Goal: Information Seeking & Learning: Learn about a topic

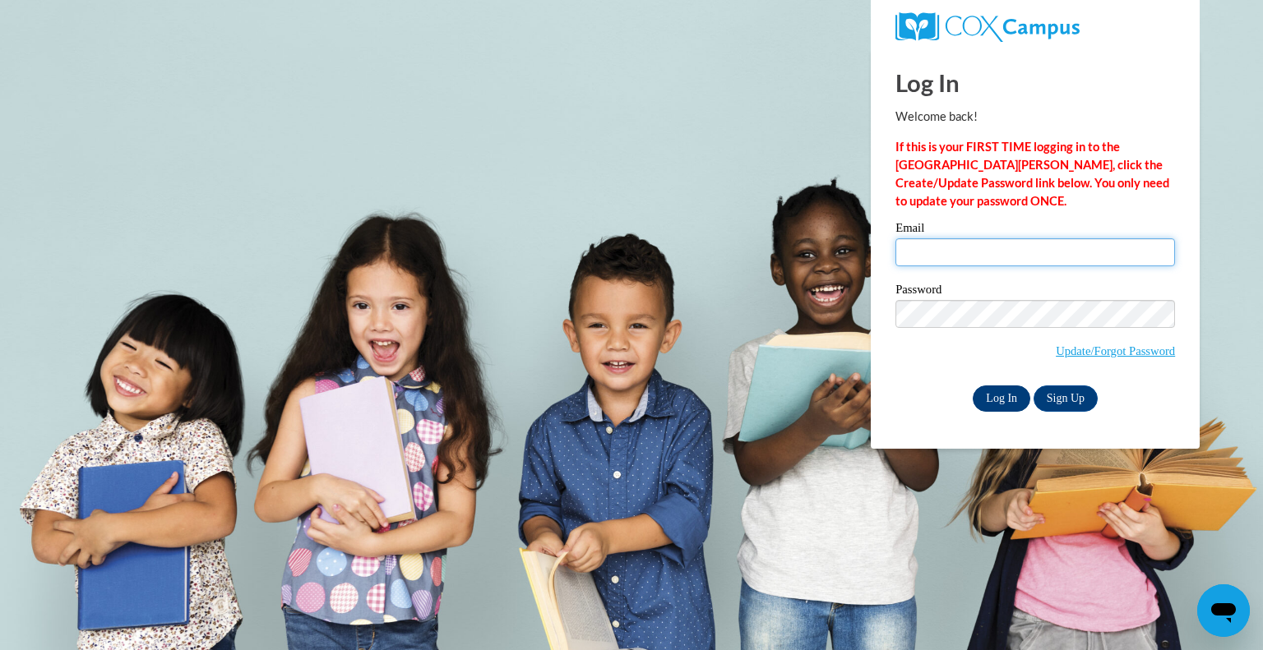
type input "[EMAIL_ADDRESS][DOMAIN_NAME]"
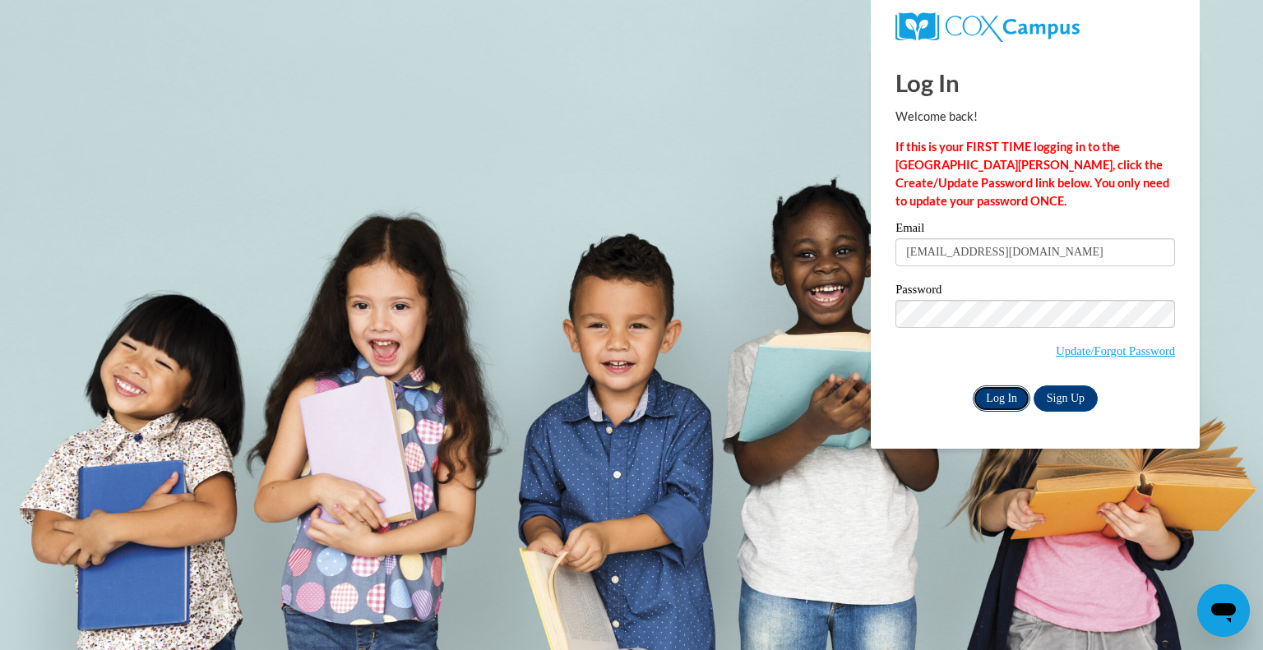
click at [984, 393] on input "Log In" at bounding box center [1002, 399] width 58 height 26
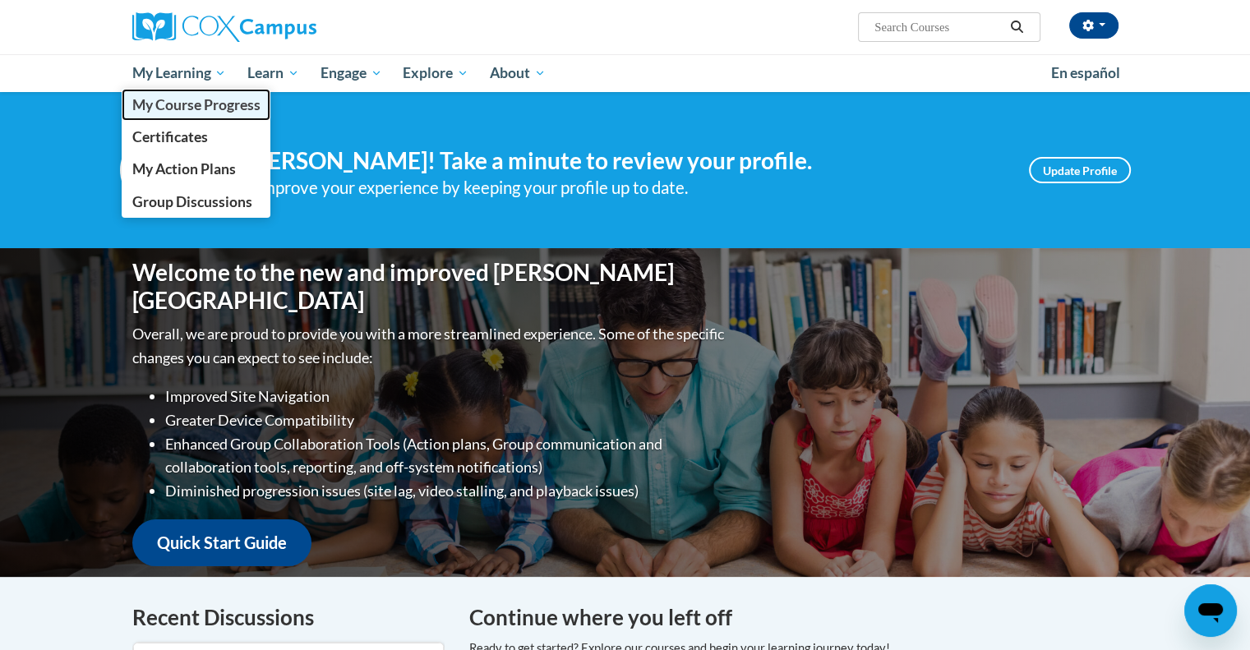
click at [175, 113] on span "My Course Progress" at bounding box center [196, 104] width 128 height 17
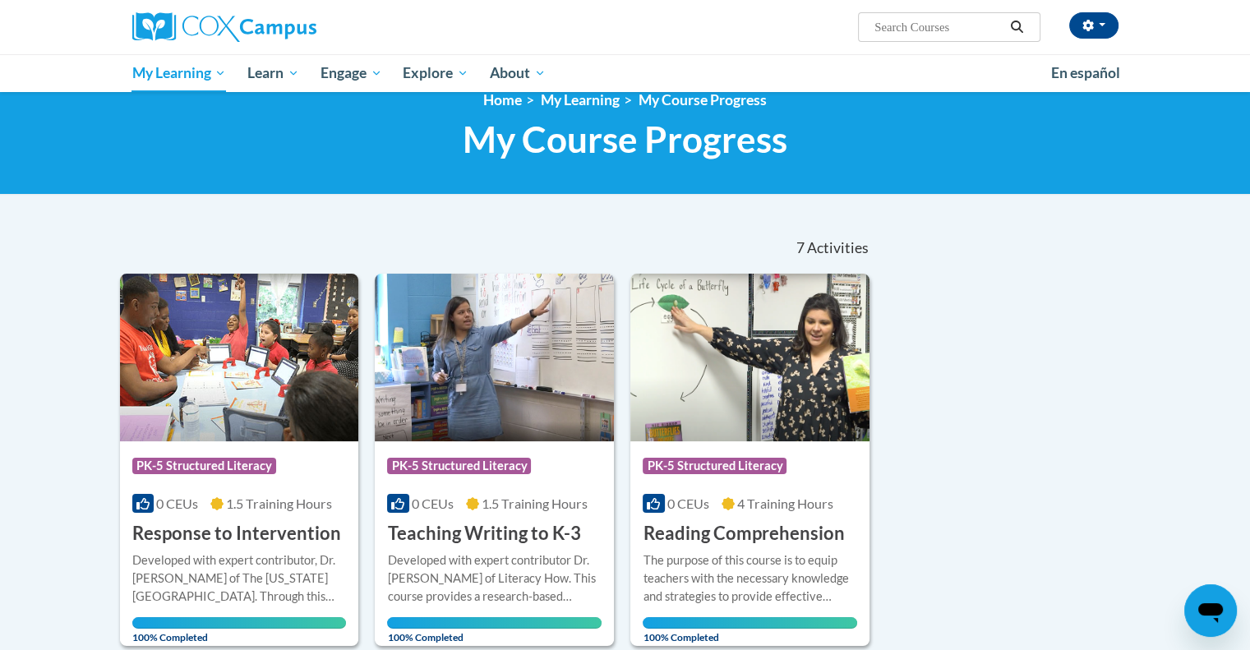
scroll to position [25, 0]
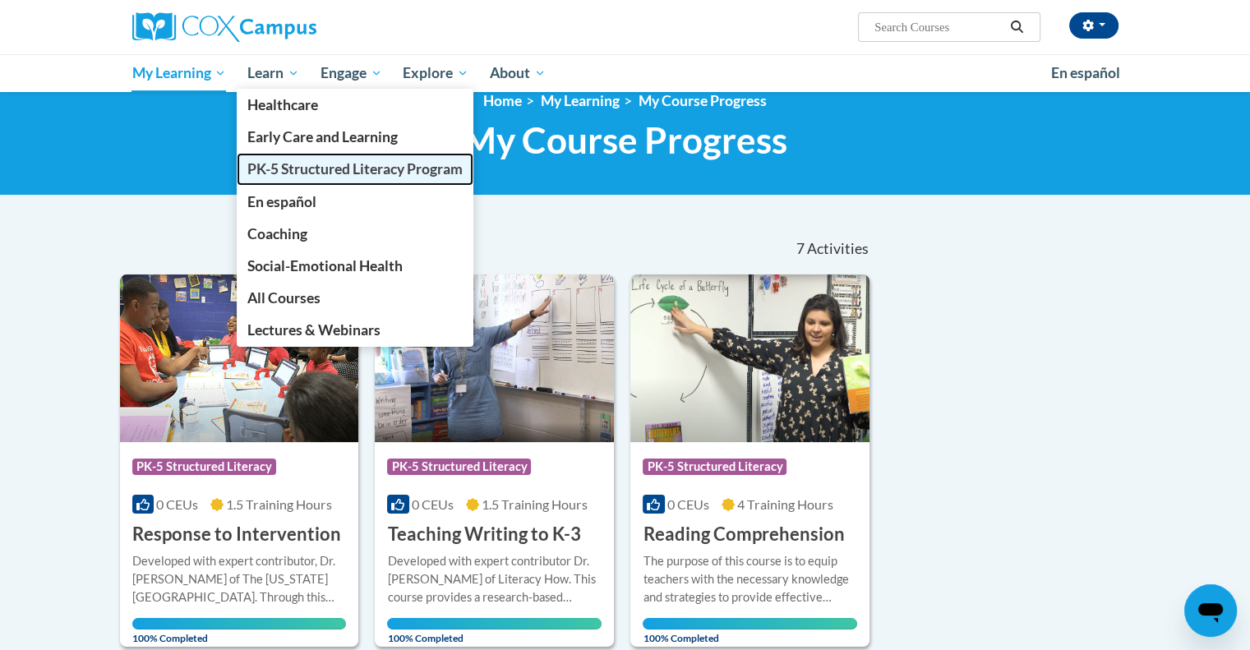
click at [278, 174] on span "PK-5 Structured Literacy Program" at bounding box center [354, 168] width 215 height 17
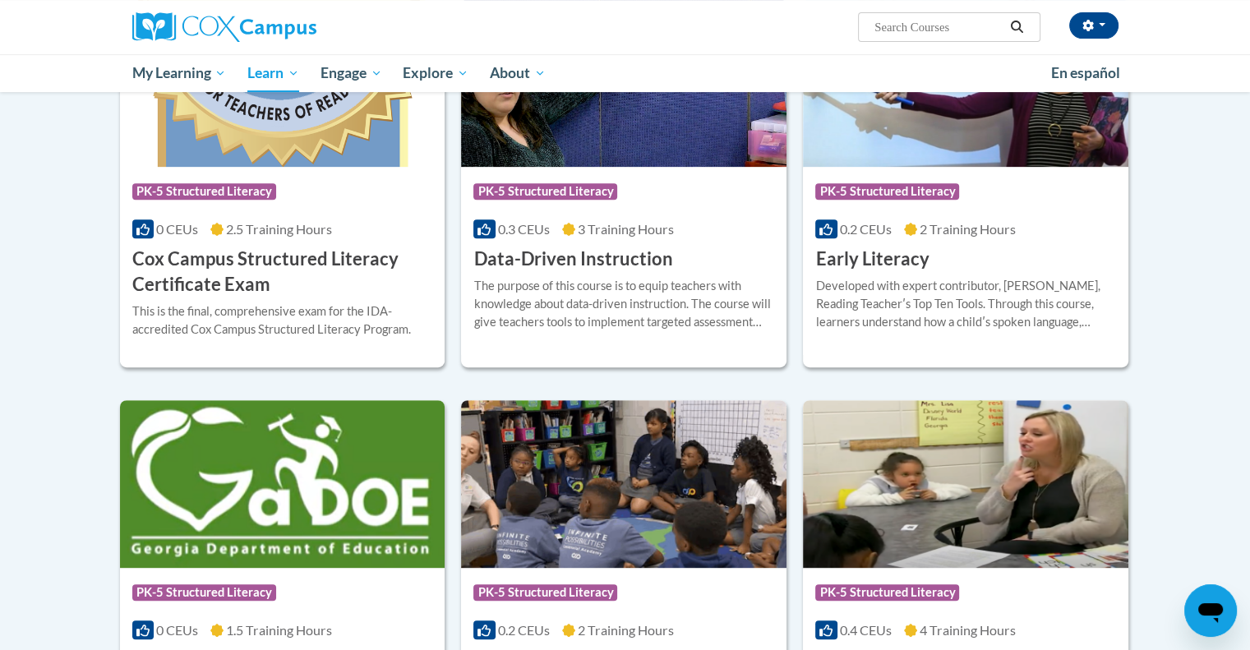
scroll to position [627, 0]
